Goal: Find specific page/section: Find specific page/section

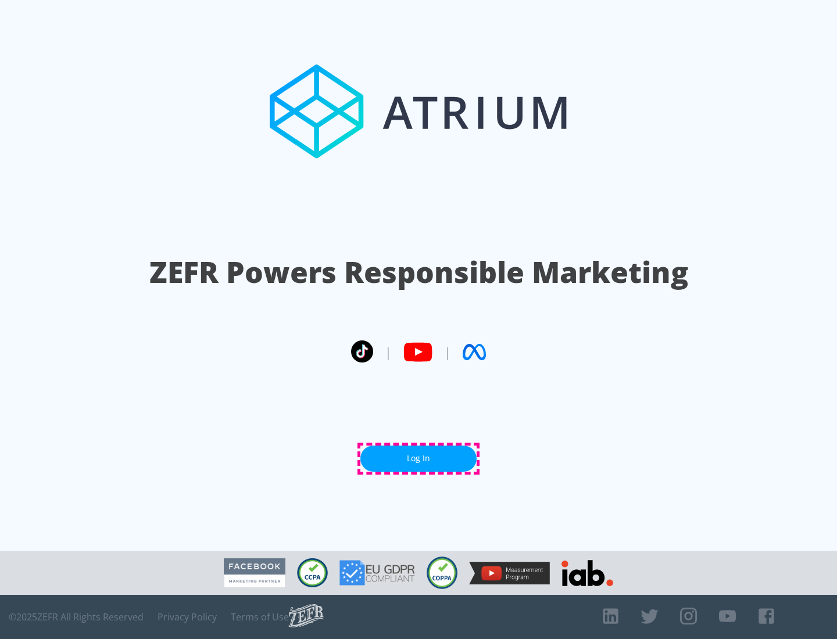
click at [418, 459] on link "Log In" at bounding box center [418, 459] width 116 height 26
